Goal: Complete application form: Complete application form

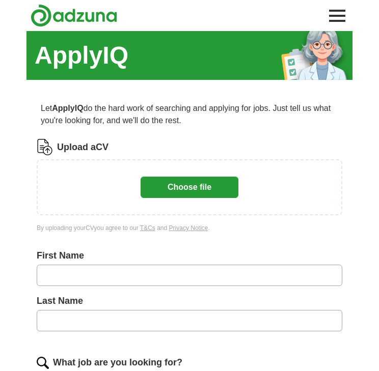
click at [345, 17] on button "Toggle main navigation menu" at bounding box center [337, 16] width 22 height 22
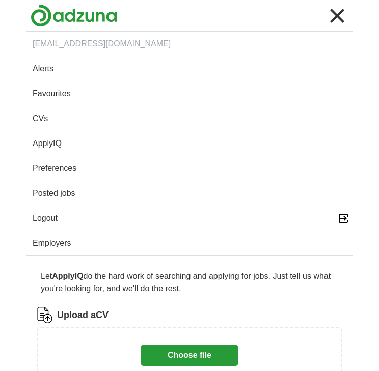
click at [44, 221] on link "Logout" at bounding box center [189, 218] width 326 height 24
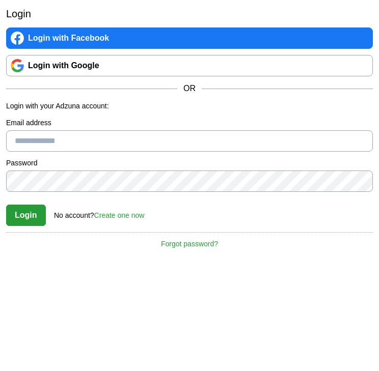
click at [66, 144] on input "Email address" at bounding box center [189, 140] width 367 height 21
type input "**********"
click at [21, 208] on button "Login" at bounding box center [26, 215] width 40 height 21
click at [30, 220] on button "Login" at bounding box center [26, 215] width 40 height 21
click at [32, 211] on button "Login" at bounding box center [26, 215] width 40 height 21
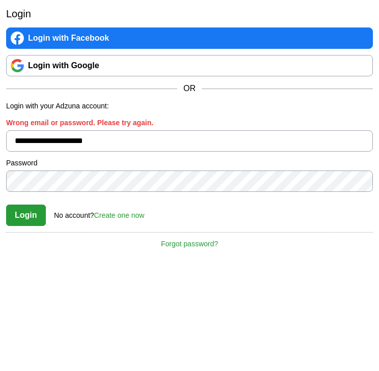
click at [83, 66] on link "Login with Google" at bounding box center [189, 65] width 367 height 21
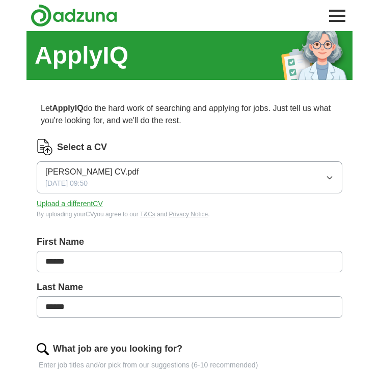
click at [120, 181] on div "Maxine Lidman CV.pdf 10/09/2025, 09:50" at bounding box center [91, 177] width 93 height 23
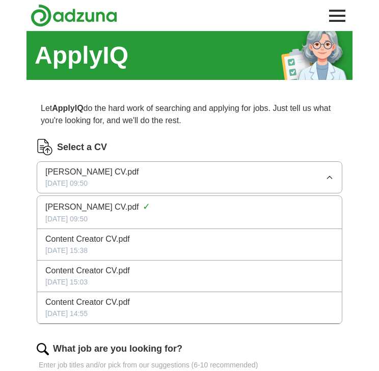
click at [154, 157] on div "Select a CV Maxine Lidman CV.pdf 10/09/2025, 09:50 Maxine Lidman CV.pdf ✓ 10/09…" at bounding box center [189, 179] width 305 height 80
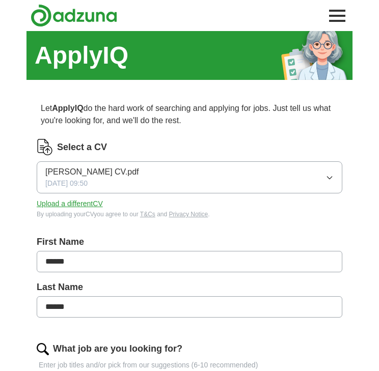
click at [72, 204] on button "Upload a different CV" at bounding box center [70, 204] width 66 height 11
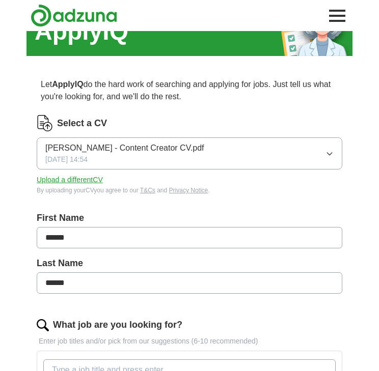
click at [92, 147] on span "Maxine Lidman - Content Creator CV.pdf" at bounding box center [124, 148] width 159 height 12
click at [122, 127] on div "Select a CV" at bounding box center [189, 123] width 305 height 16
click at [77, 178] on button "Upload a different CV" at bounding box center [70, 180] width 66 height 11
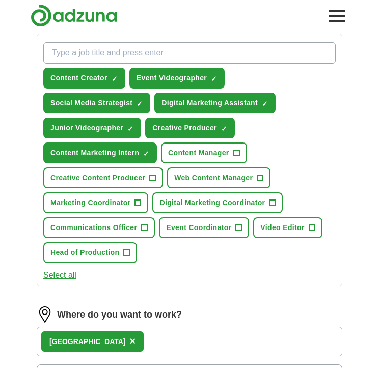
scroll to position [343, 0]
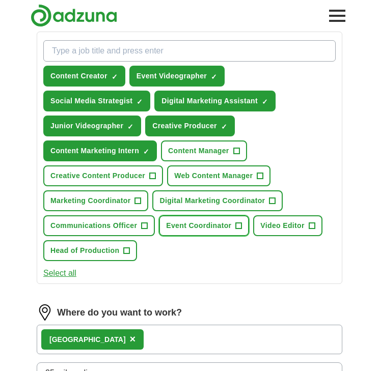
click at [213, 229] on span "Event Coordinator" at bounding box center [198, 225] width 65 height 11
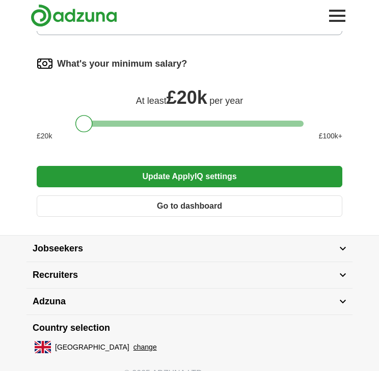
scroll to position [712, 0]
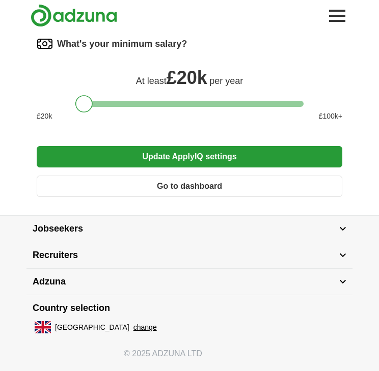
click at [169, 155] on button "Update ApplyIQ settings" at bounding box center [189, 156] width 305 height 21
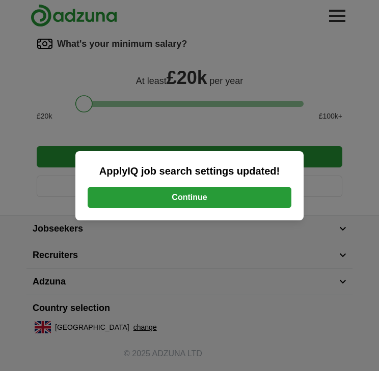
click at [205, 199] on button "Continue" at bounding box center [190, 197] width 204 height 21
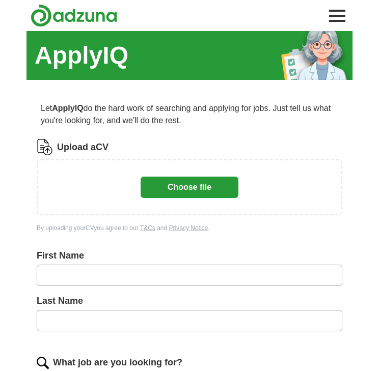
click at [226, 185] on button "Choose file" at bounding box center [190, 187] width 98 height 21
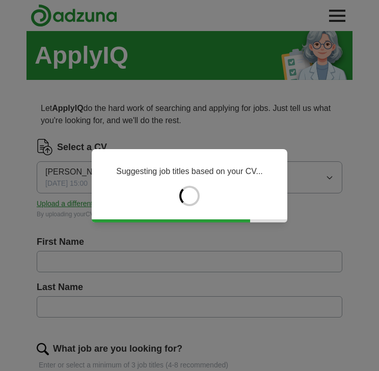
type input "******"
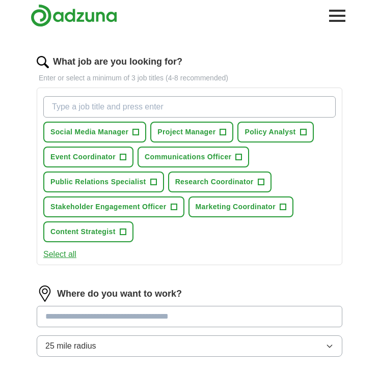
scroll to position [318, 0]
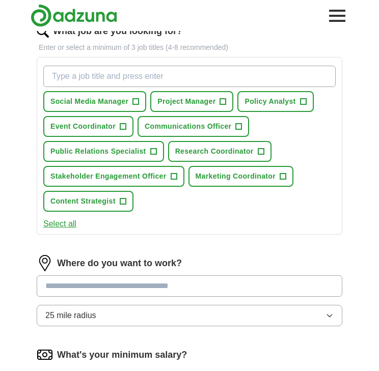
click at [161, 76] on input "What job are you looking for?" at bounding box center [189, 76] width 292 height 21
type input "policy"
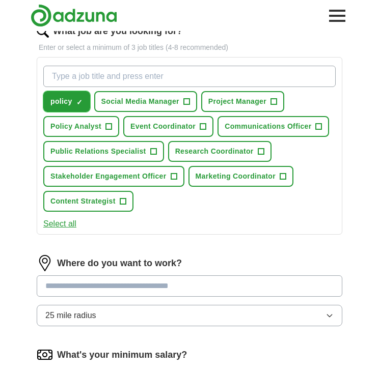
click at [0, 0] on span "×" at bounding box center [0, 0] width 0 height 0
click at [63, 78] on input "What job are you looking for?" at bounding box center [189, 76] width 292 height 21
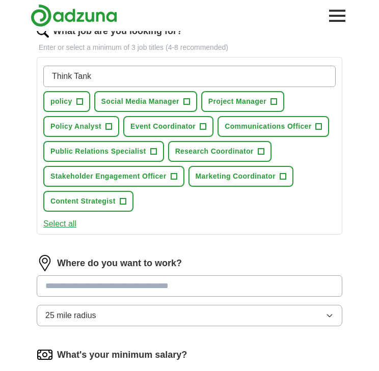
type input "Think Tanks"
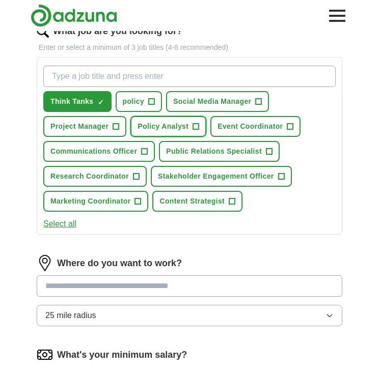
click at [188, 126] on span "Policy Analyst" at bounding box center [162, 126] width 51 height 11
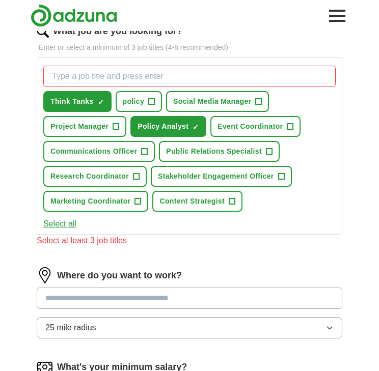
click at [111, 76] on input "What job are you looking for?" at bounding box center [189, 76] width 292 height 21
click at [0, 0] on span "×" at bounding box center [0, 0] width 0 height 0
click at [82, 76] on input "What job are you looking for?" at bounding box center [189, 76] width 292 height 21
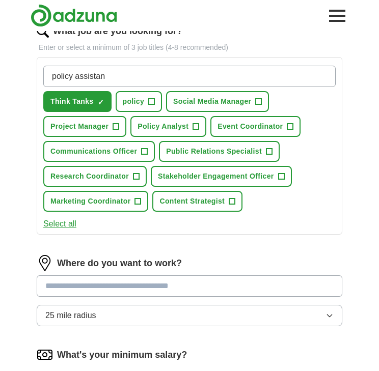
type input "policy assistant"
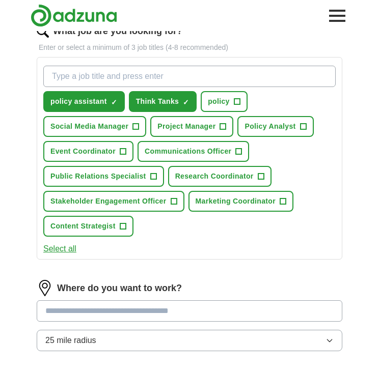
click at [96, 79] on input "What job are you looking for?" at bounding box center [189, 76] width 292 height 21
type input "research assistant"
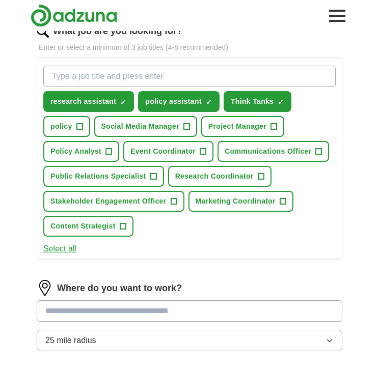
click at [114, 76] on input "What job are you looking for?" at bounding box center [189, 76] width 292 height 21
type input "NGOs"
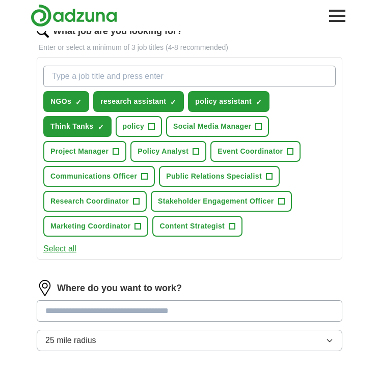
click at [78, 74] on input "What job are you looking for?" at bounding box center [189, 76] width 292 height 21
click at [170, 150] on span "Policy Analyst" at bounding box center [162, 151] width 51 height 11
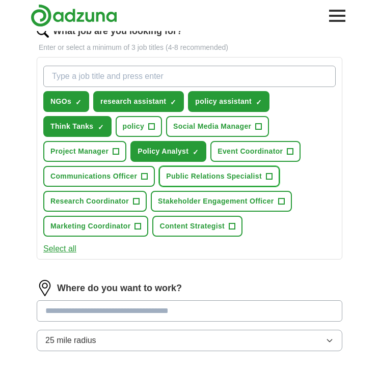
click at [246, 179] on span "Public Relations Specialist" at bounding box center [214, 176] width 96 height 11
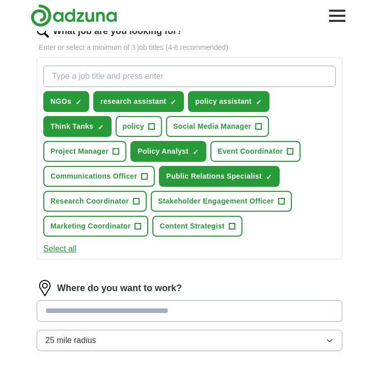
click at [108, 77] on input "What job are you looking for?" at bounding box center [189, 76] width 292 height 21
type input "integration"
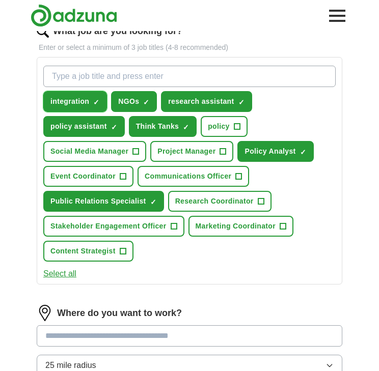
click at [0, 0] on span "×" at bounding box center [0, 0] width 0 height 0
click at [68, 77] on input "What job are you looking for?" at bounding box center [189, 76] width 292 height 21
click at [73, 79] on input "What job are you looking for?" at bounding box center [189, 76] width 292 height 21
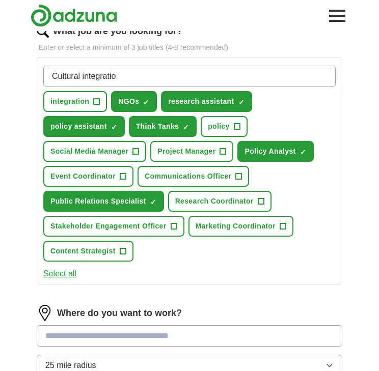
type input "Cultural integration"
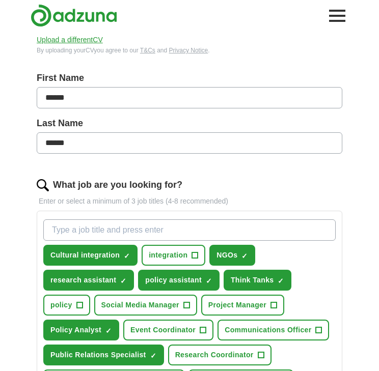
scroll to position [149, 0]
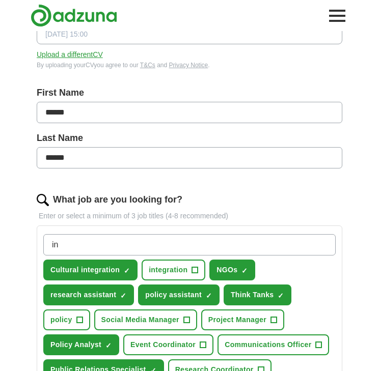
type input "i"
type input "internships"
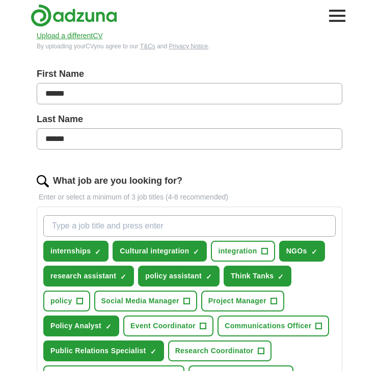
scroll to position [174, 0]
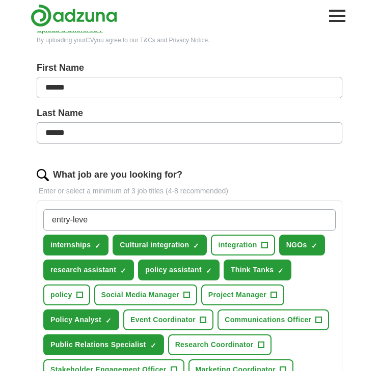
type input "entry-level"
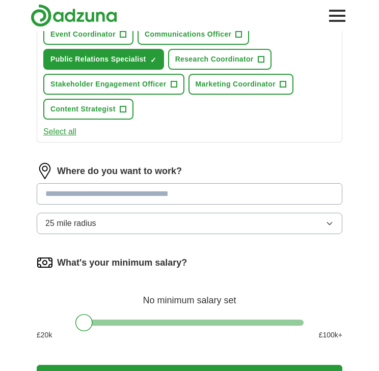
scroll to position [486, 0]
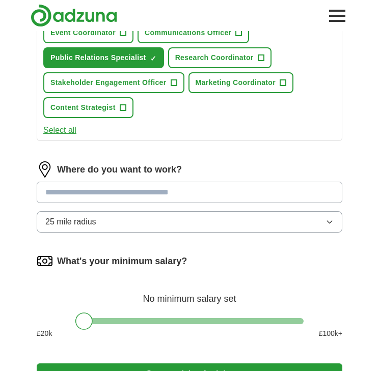
click at [124, 196] on input at bounding box center [189, 192] width 305 height 21
type input "******"
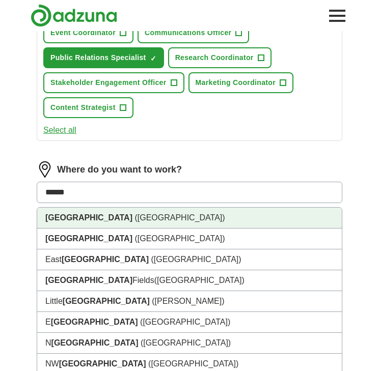
click at [94, 217] on li "London (UK)" at bounding box center [189, 218] width 304 height 21
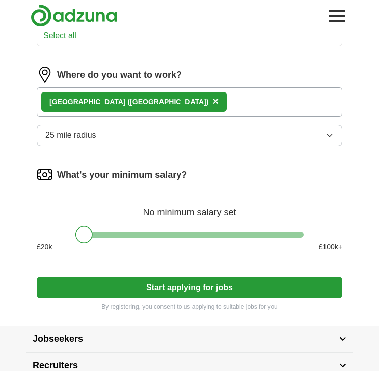
scroll to position [608, 0]
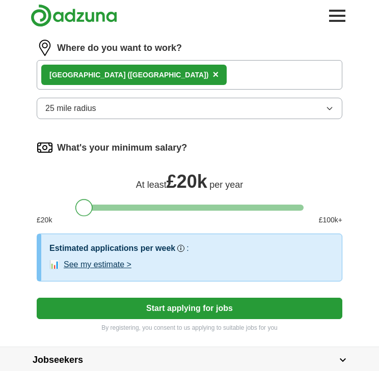
drag, startPoint x: 86, startPoint y: 208, endPoint x: 69, endPoint y: 212, distance: 17.8
click at [69, 212] on div "What's your minimum salary? At least £ 20k per year £ 20 k £ 100 k+" at bounding box center [189, 186] width 305 height 94
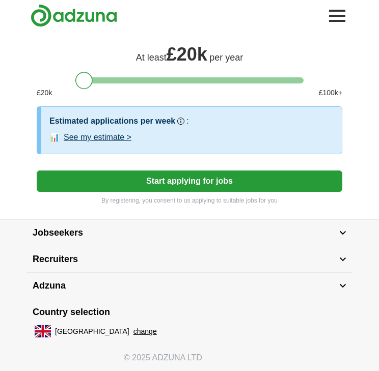
scroll to position [743, 0]
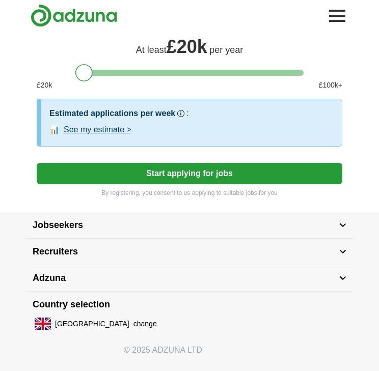
click at [147, 175] on button "Start applying for jobs" at bounding box center [189, 173] width 305 height 21
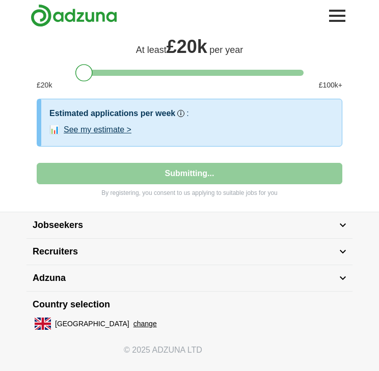
select select "**"
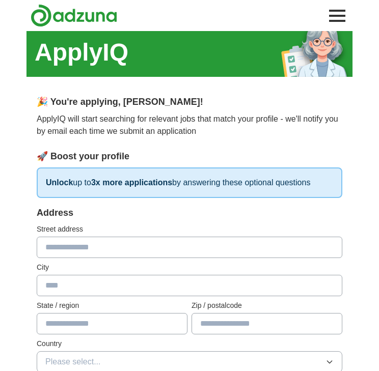
scroll to position [0, 0]
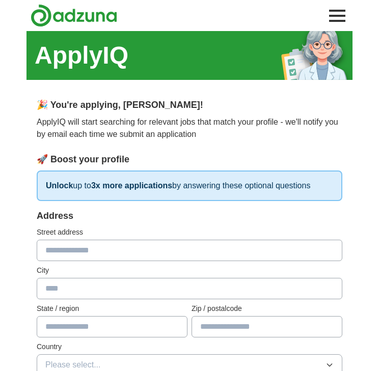
click at [195, 246] on input "text" at bounding box center [189, 250] width 305 height 21
click at [135, 275] on label "City" at bounding box center [189, 270] width 305 height 11
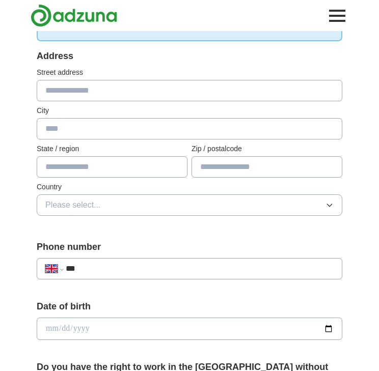
scroll to position [189, 0]
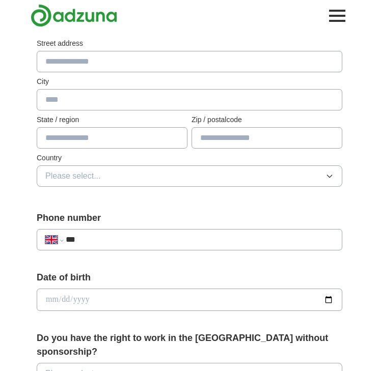
click at [76, 173] on span "Please select..." at bounding box center [72, 176] width 55 height 12
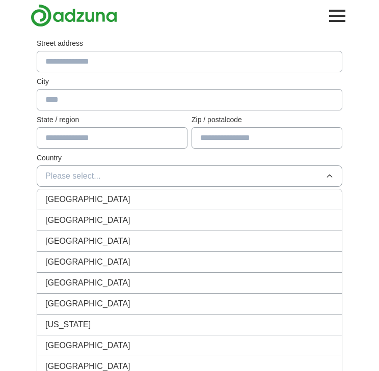
click at [80, 199] on span "[GEOGRAPHIC_DATA]" at bounding box center [87, 199] width 85 height 12
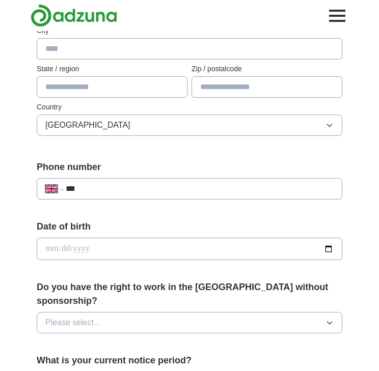
scroll to position [257, 0]
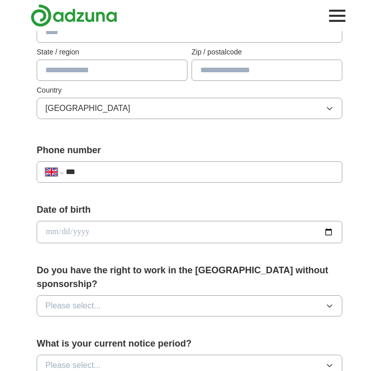
click at [105, 174] on input "***" at bounding box center [200, 172] width 268 height 12
type input "**********"
click at [82, 232] on input "date" at bounding box center [189, 232] width 305 height 22
click at [51, 234] on input "date" at bounding box center [189, 232] width 305 height 22
type input "**********"
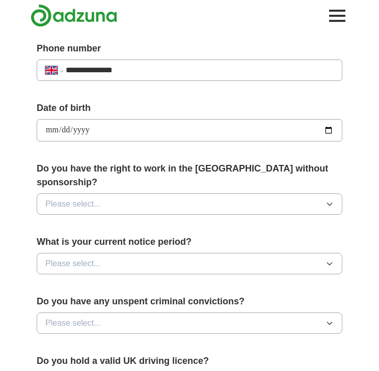
scroll to position [382, 0]
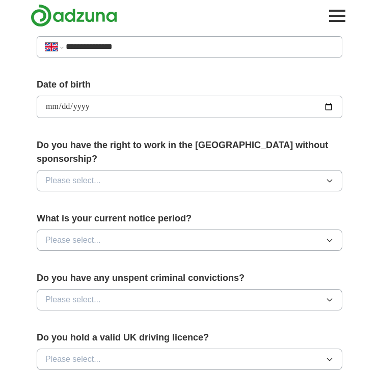
click at [120, 172] on button "Please select..." at bounding box center [189, 180] width 305 height 21
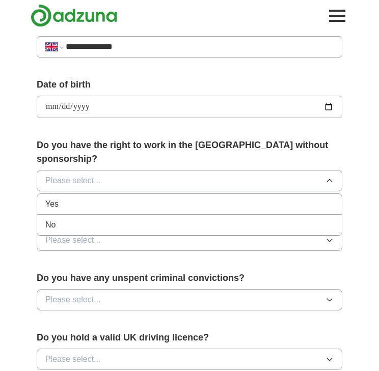
click at [93, 198] on div "Yes" at bounding box center [189, 204] width 288 height 12
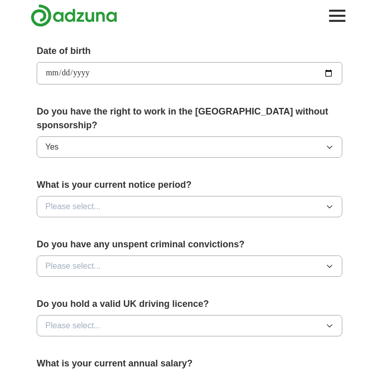
scroll to position [431, 0]
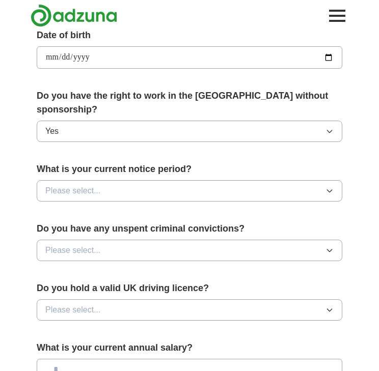
click at [110, 180] on button "Please select..." at bounding box center [189, 190] width 305 height 21
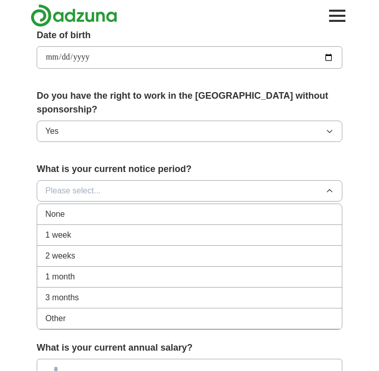
click at [92, 208] on div "None" at bounding box center [189, 214] width 288 height 12
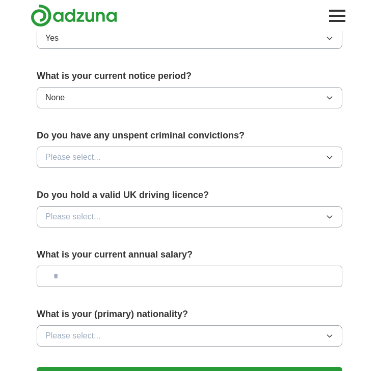
scroll to position [540, 0]
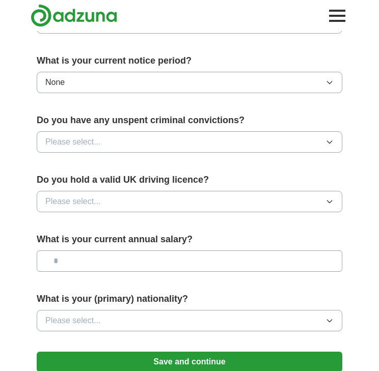
click at [108, 131] on button "Please select..." at bounding box center [189, 141] width 305 height 21
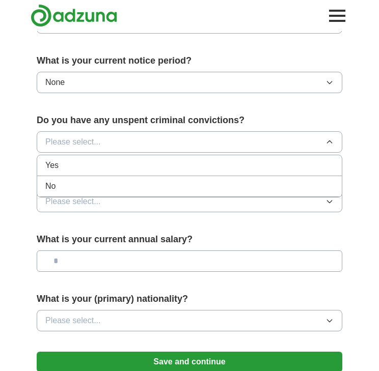
click at [99, 180] on div "No" at bounding box center [189, 186] width 288 height 12
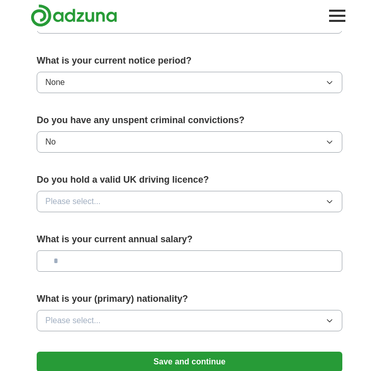
click at [99, 195] on span "Please select..." at bounding box center [72, 201] width 55 height 12
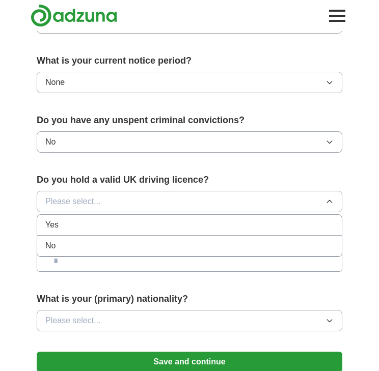
click at [94, 240] on div "No" at bounding box center [189, 246] width 288 height 12
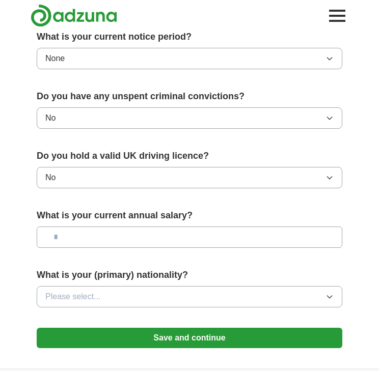
scroll to position [577, 0]
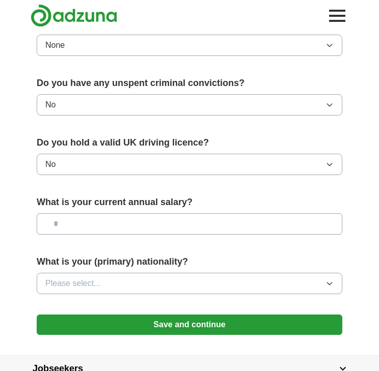
click at [91, 213] on input "text" at bounding box center [189, 223] width 305 height 21
click at [95, 277] on span "Please select..." at bounding box center [72, 283] width 55 height 12
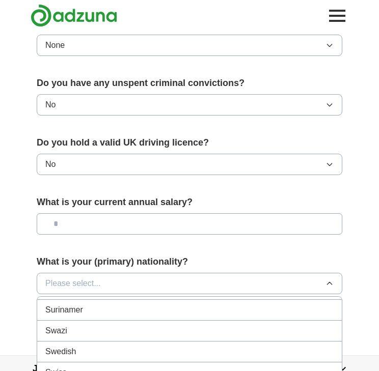
scroll to position [3505, 0]
click at [80, 345] on div "Swedish" at bounding box center [189, 351] width 288 height 12
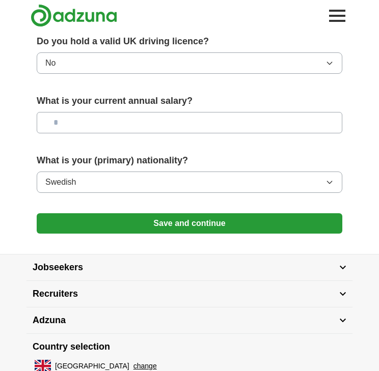
scroll to position [720, 0]
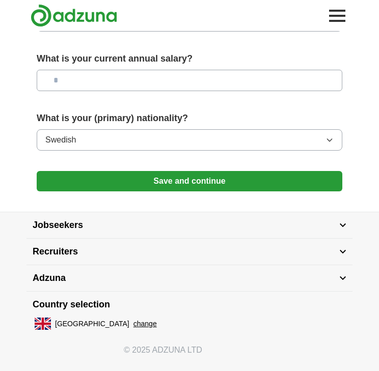
click at [106, 174] on button "Save and continue" at bounding box center [189, 181] width 305 height 20
